Goal: Information Seeking & Learning: Check status

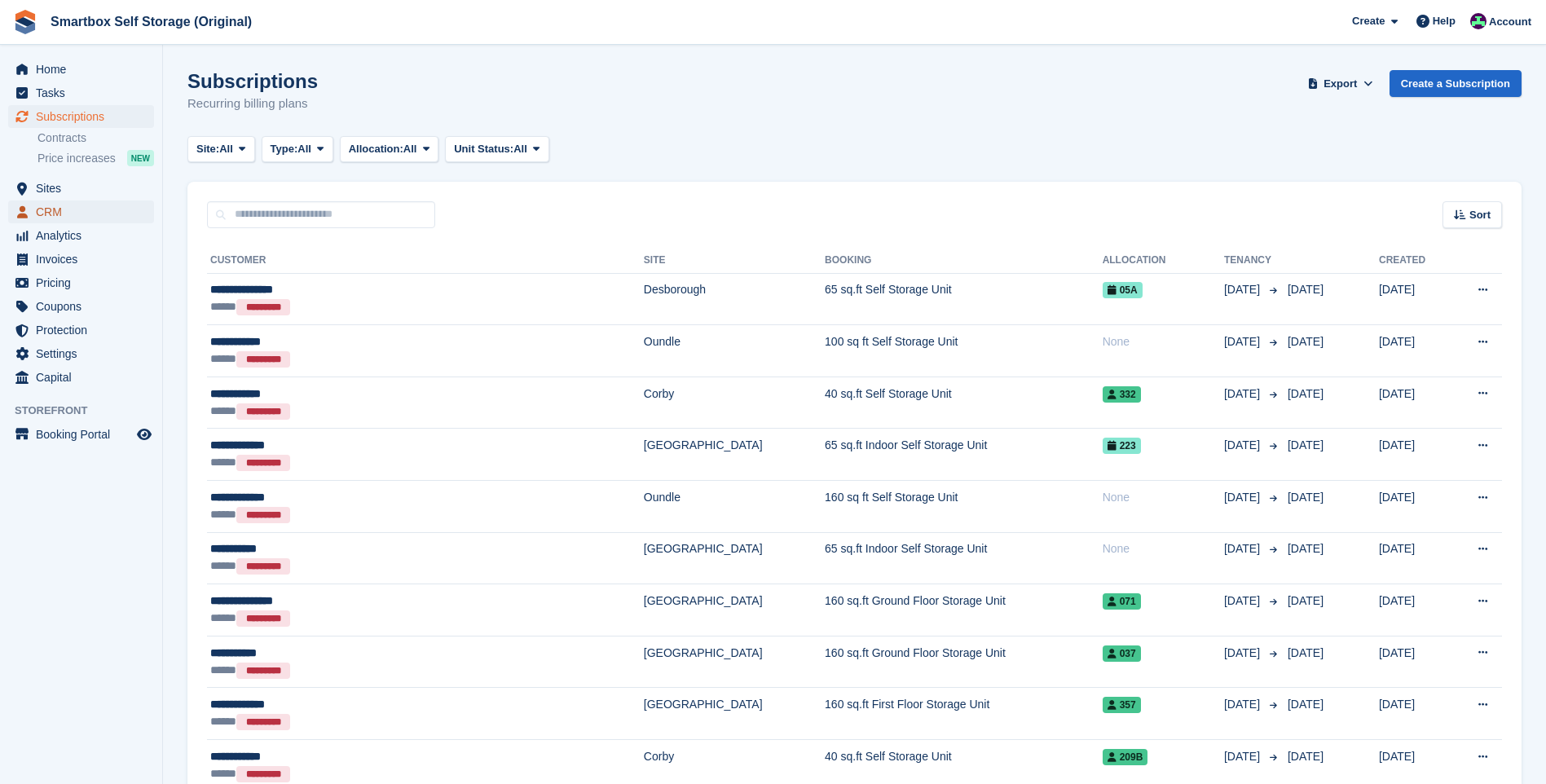
click at [72, 206] on span "CRM" at bounding box center [84, 212] width 98 height 23
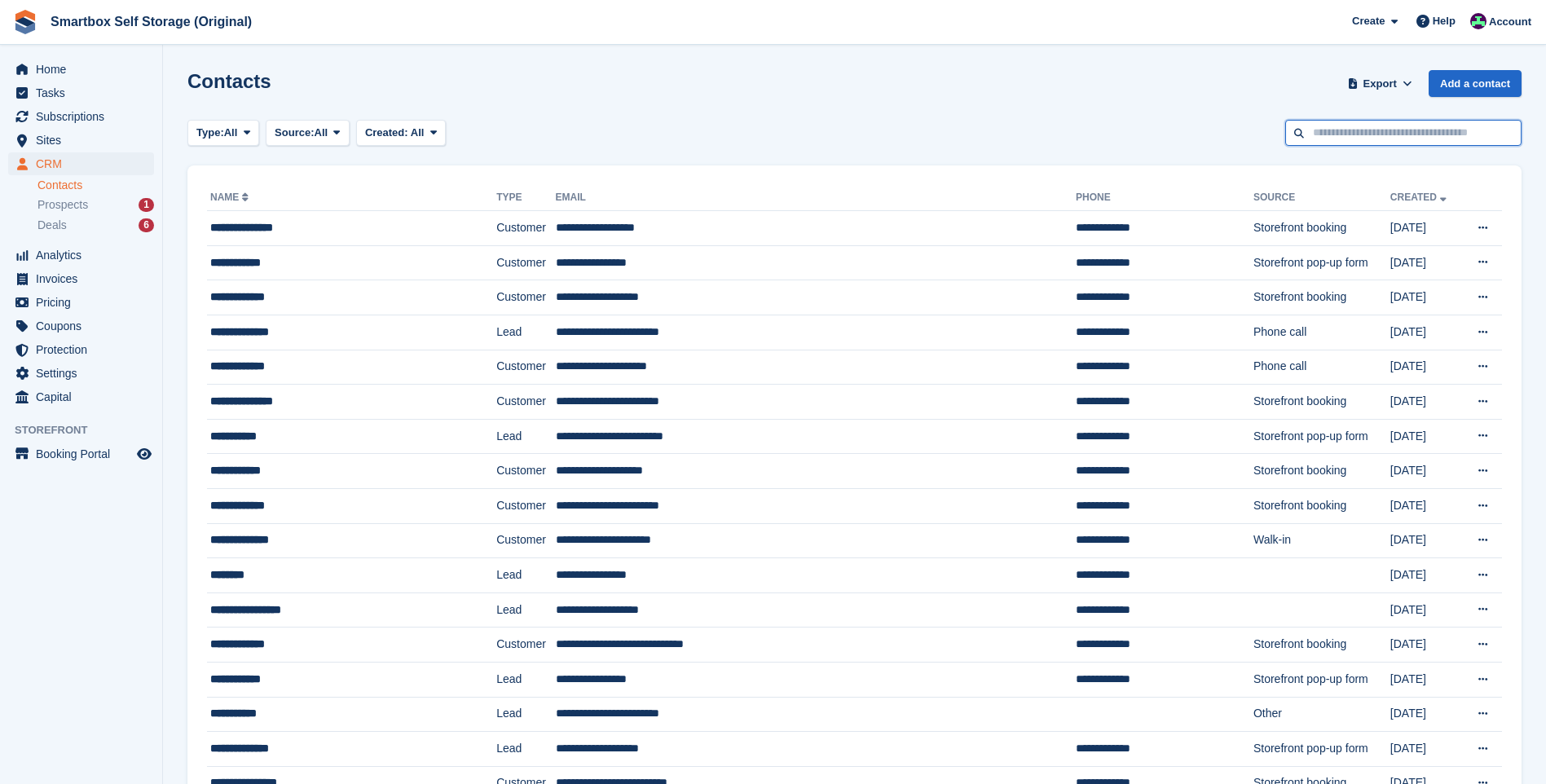
click at [1326, 135] on input "text" at bounding box center [1403, 133] width 236 height 27
type input "******"
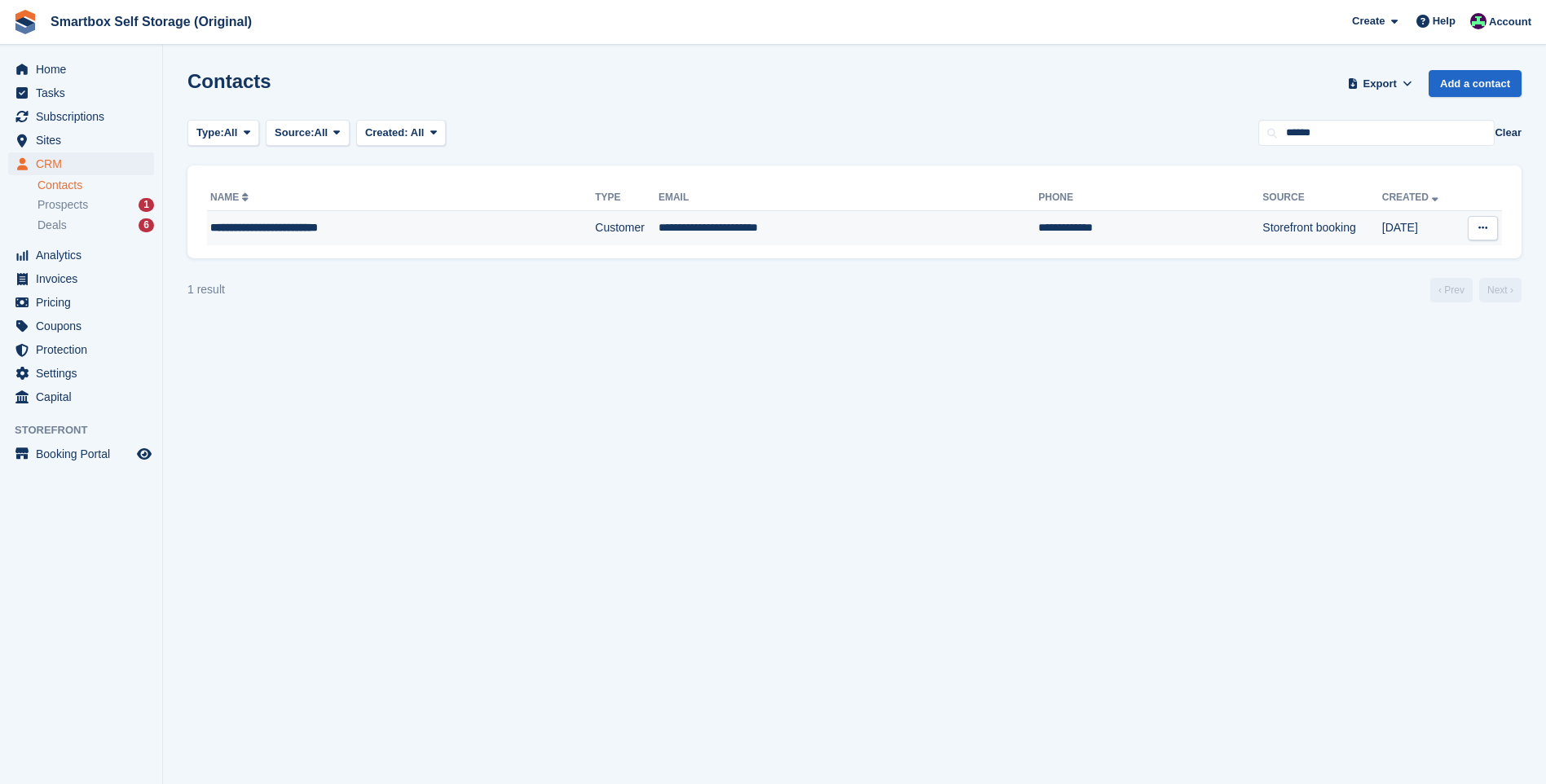
click at [595, 220] on td "Customer" at bounding box center [627, 228] width 64 height 34
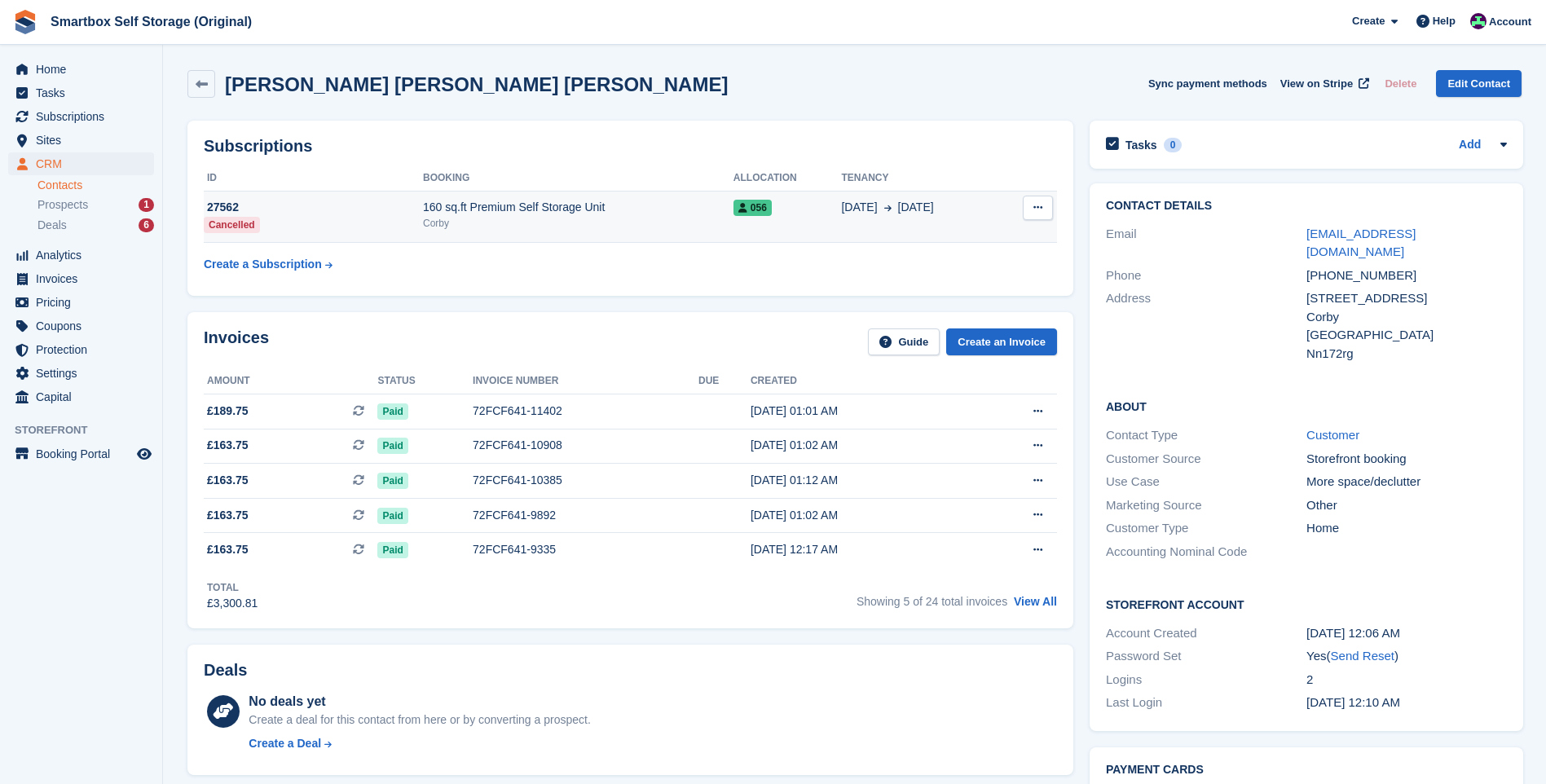
click at [600, 214] on div "160 sq.ft Premium Self Storage Unit" at bounding box center [578, 207] width 311 height 17
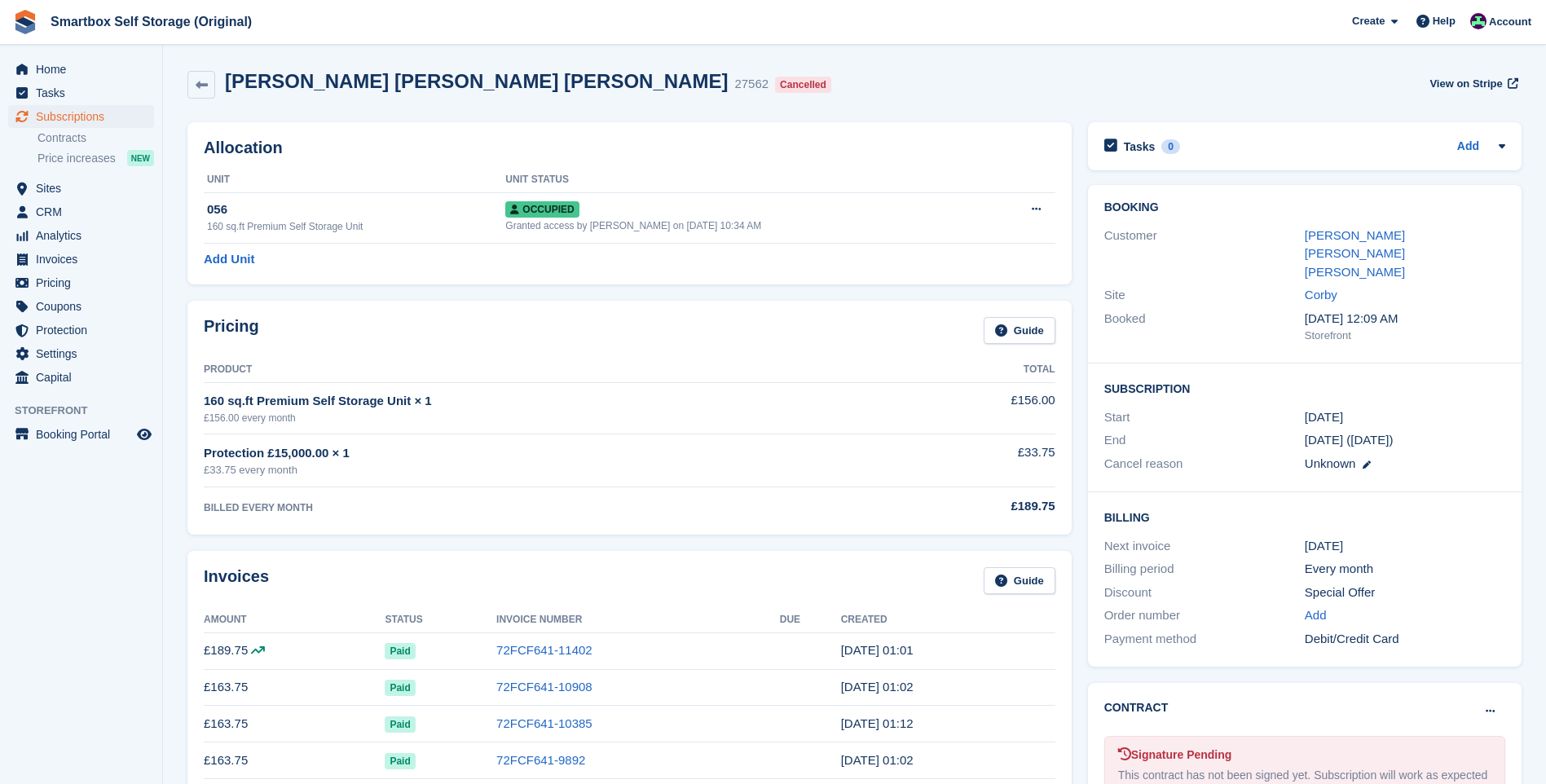
scroll to position [245, 0]
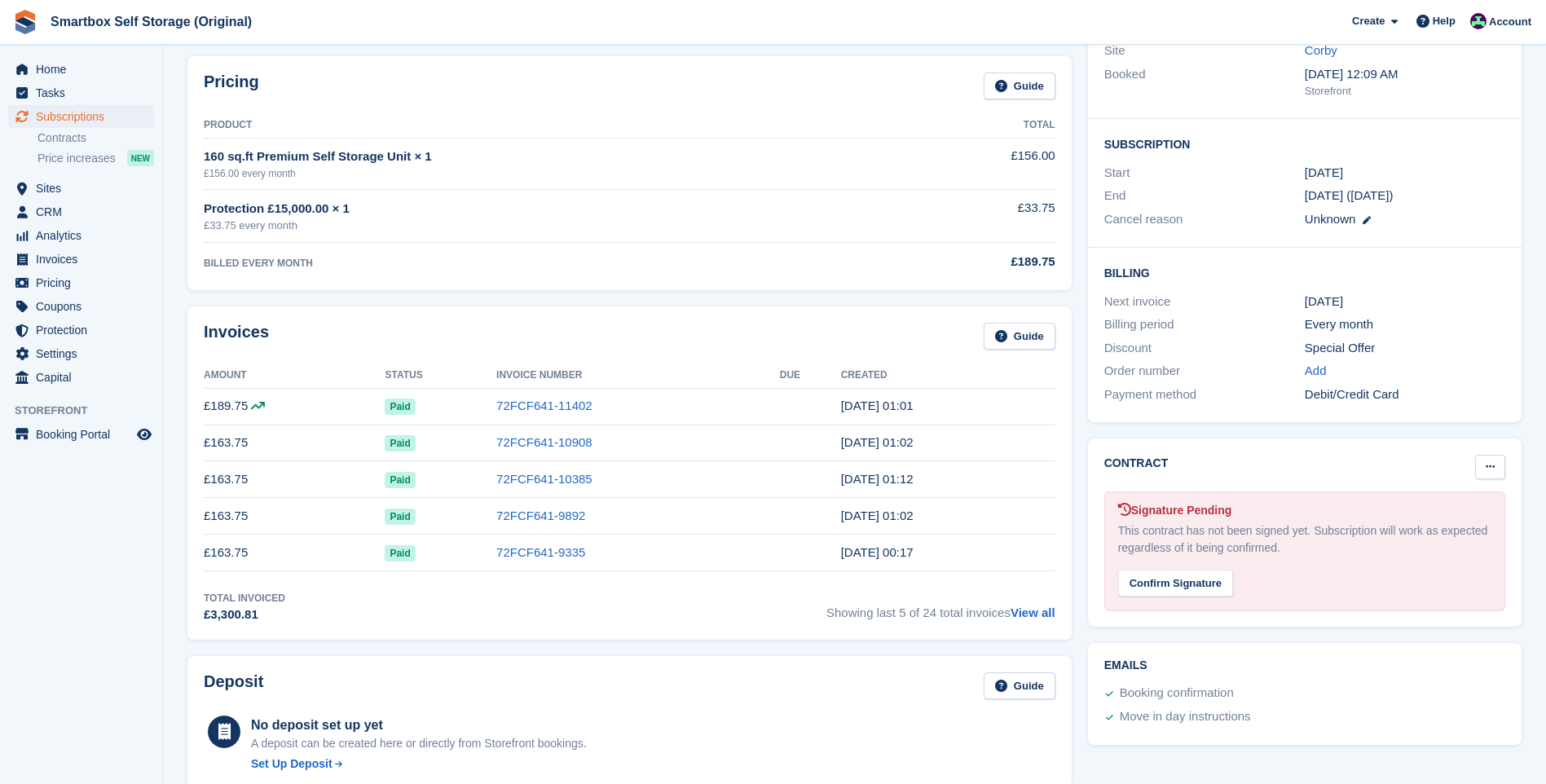
click at [1493, 455] on button at bounding box center [1491, 467] width 30 height 24
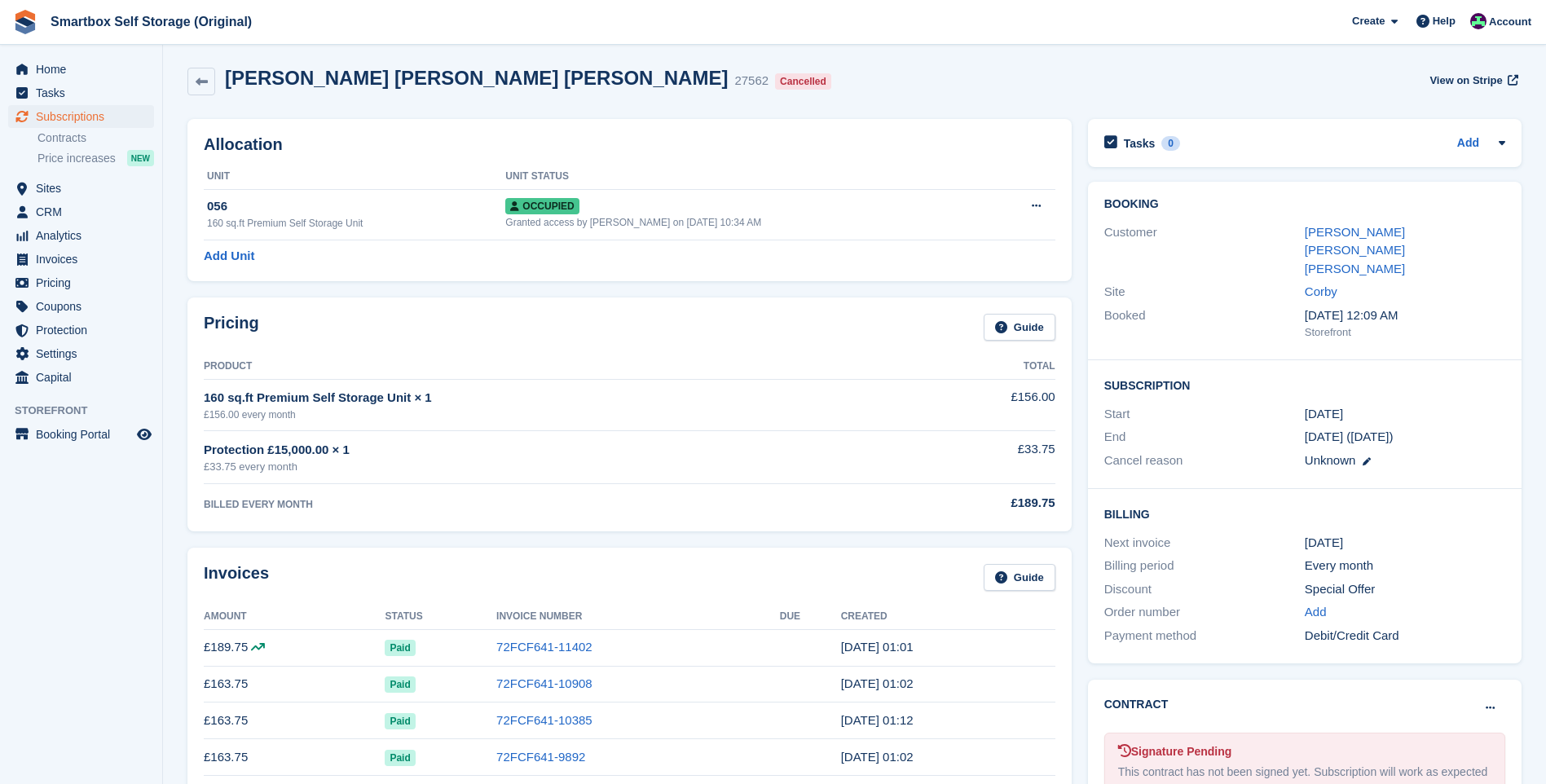
scroll to position [0, 0]
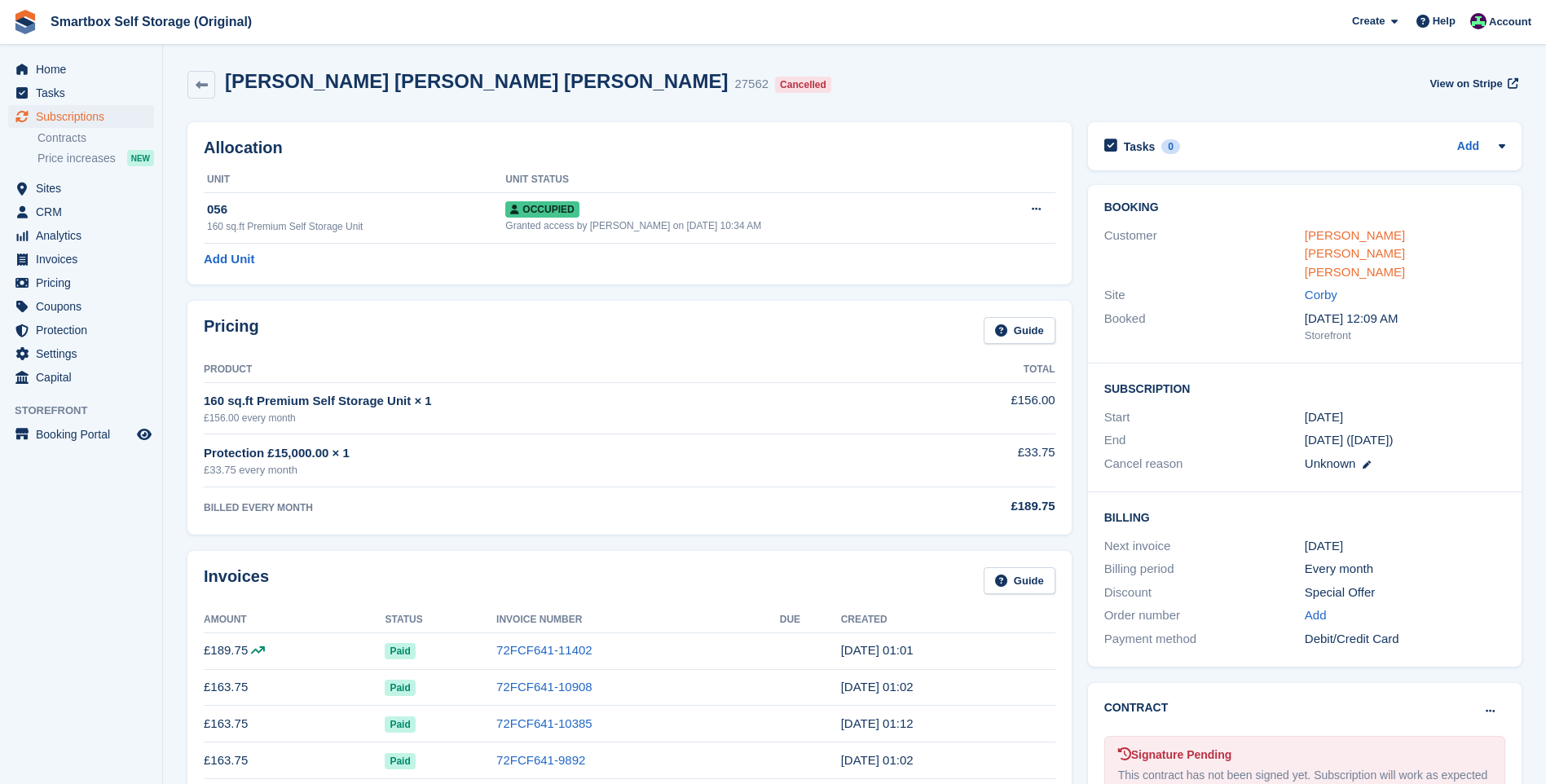
click at [1383, 242] on link "Cassie Britney Levi Hughes" at bounding box center [1355, 253] width 100 height 51
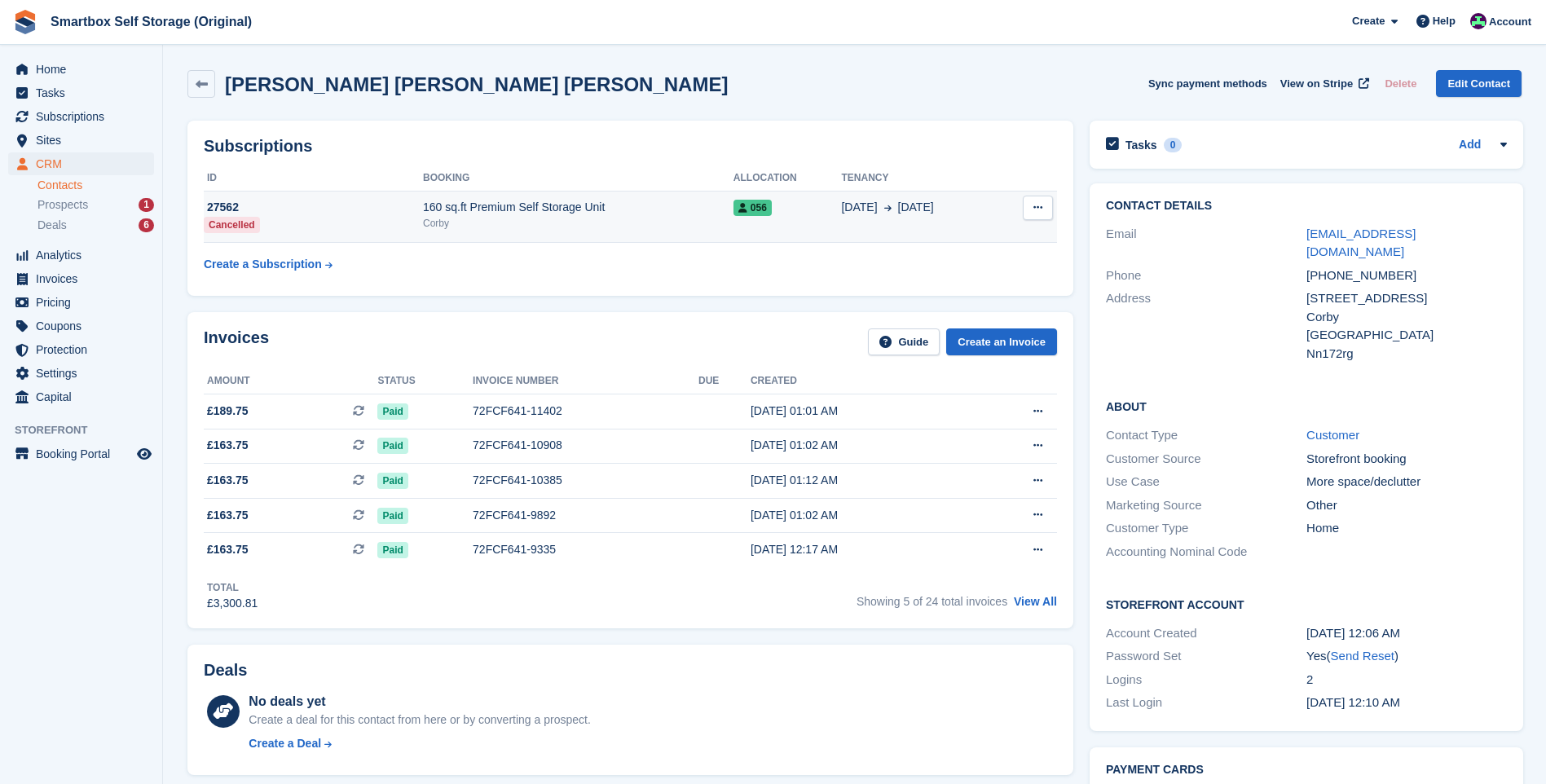
click at [532, 203] on div "160 sq.ft Premium Self Storage Unit" at bounding box center [578, 207] width 311 height 17
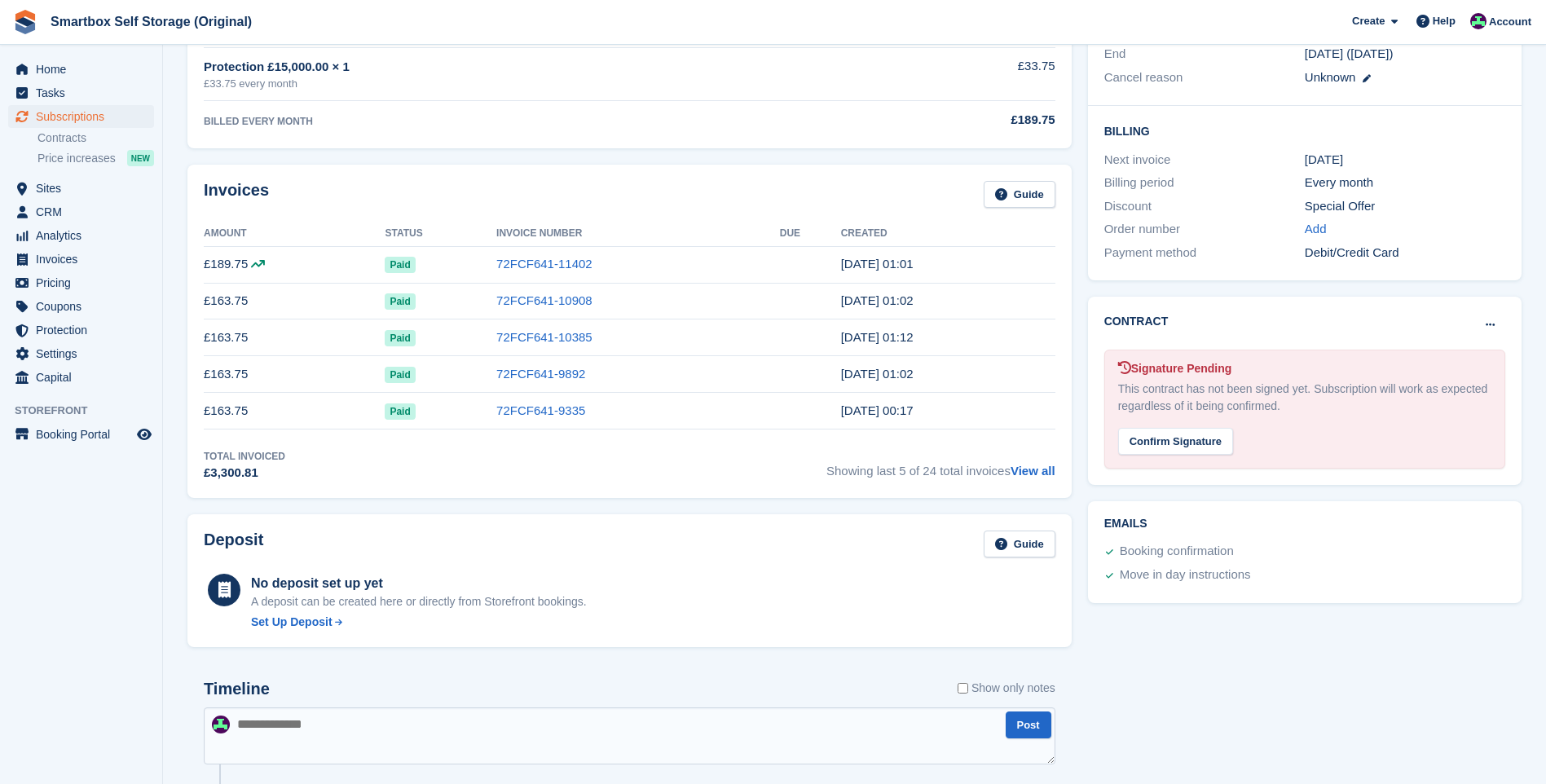
scroll to position [489, 0]
